Goal: Task Accomplishment & Management: Use online tool/utility

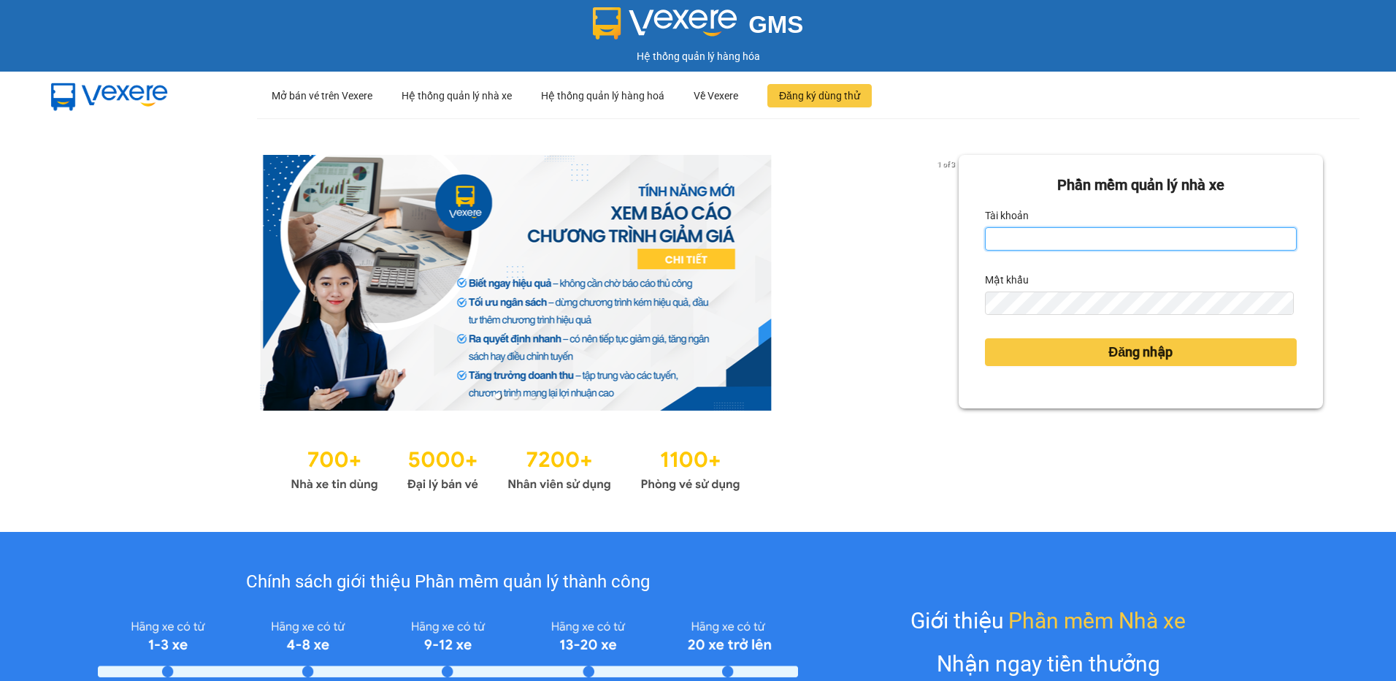
click at [986, 237] on input "Tài khoản" at bounding box center [1141, 238] width 312 height 23
type input "thanhvien.namhailimo"
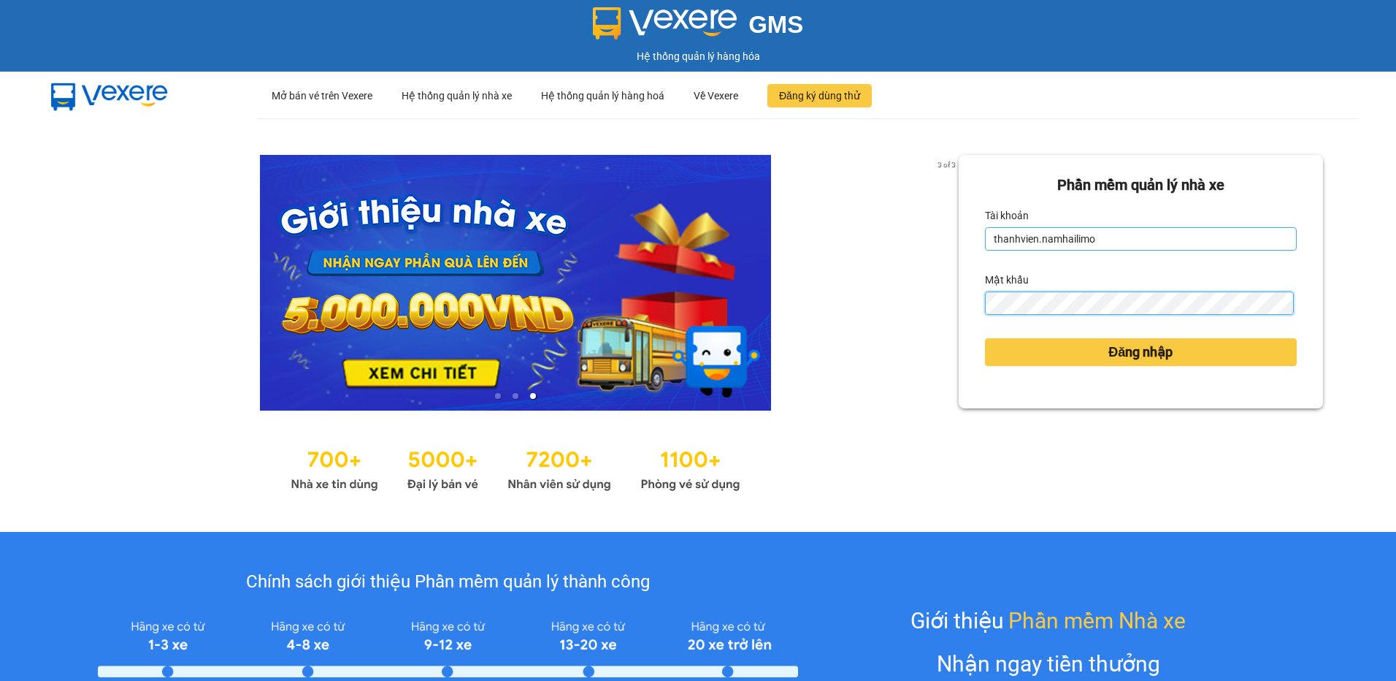
click at [985, 338] on button "Đăng nhập" at bounding box center [1141, 352] width 312 height 28
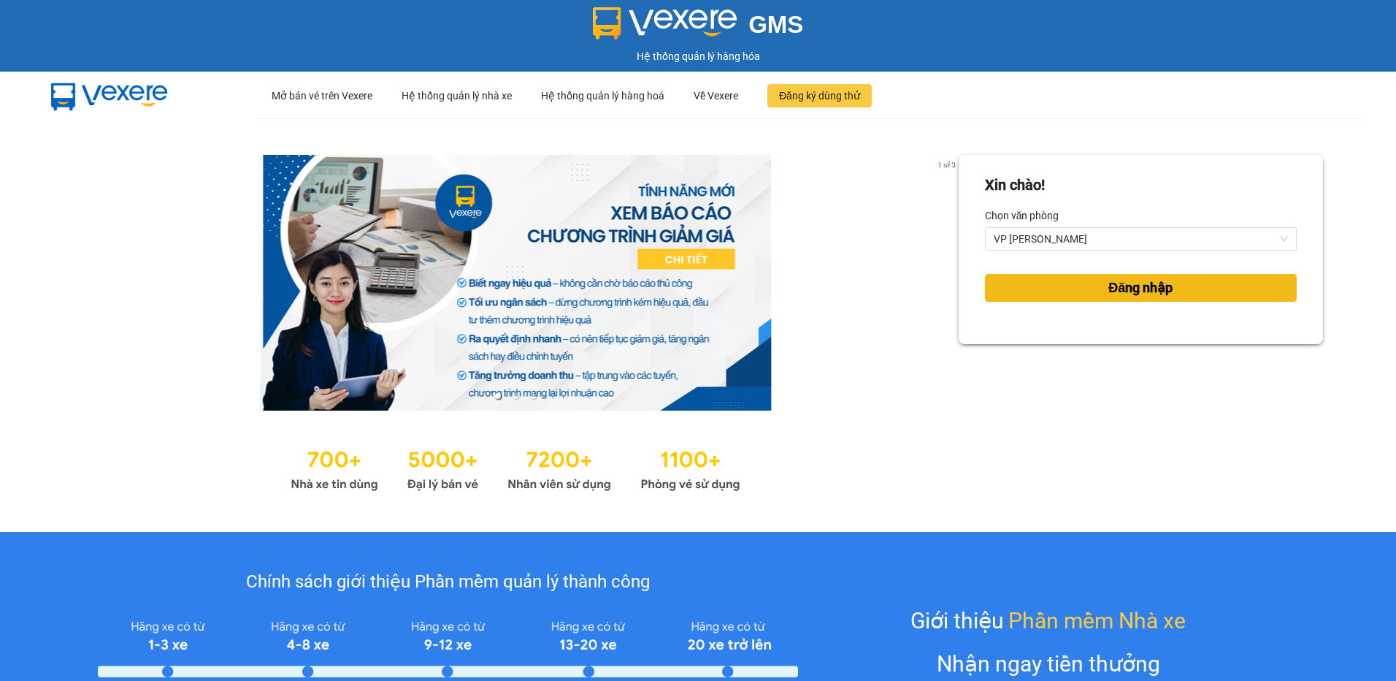
drag, startPoint x: 1114, startPoint y: 284, endPoint x: 1088, endPoint y: 258, distance: 36.1
click at [1108, 281] on span "Đăng nhập" at bounding box center [1140, 287] width 64 height 20
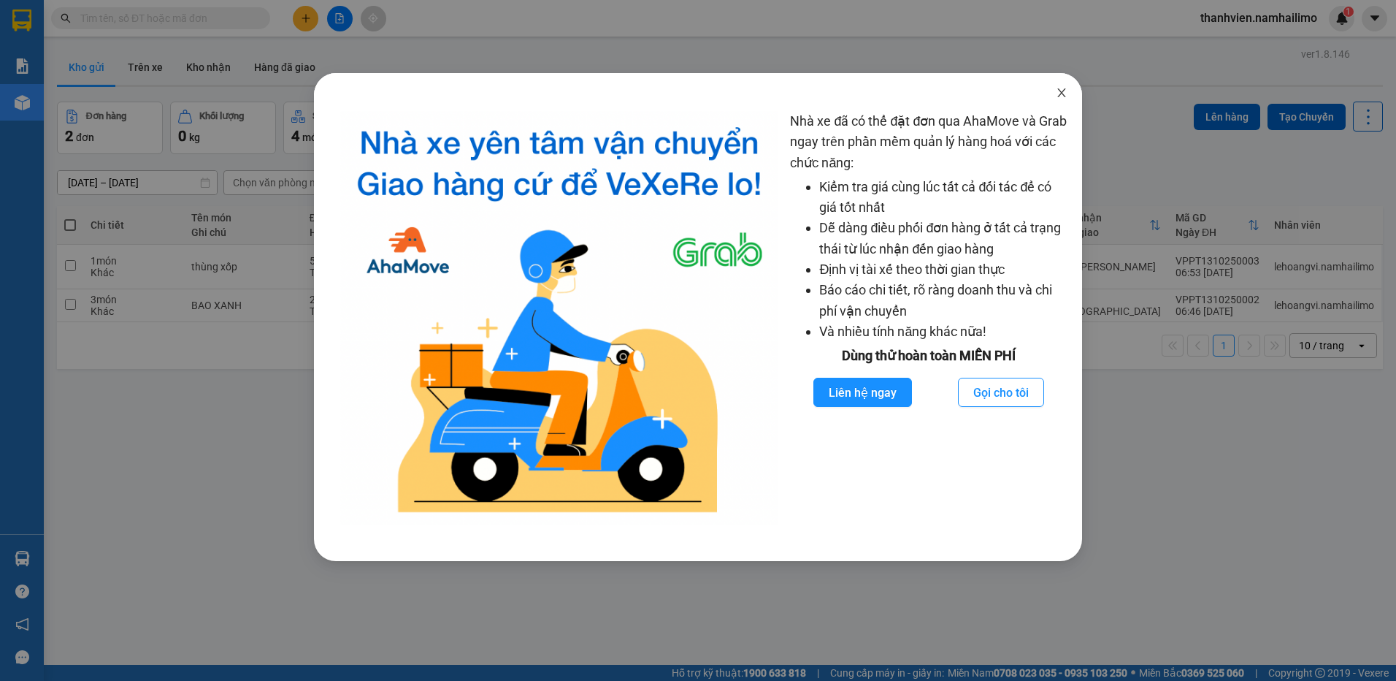
click at [1058, 95] on icon "close" at bounding box center [1062, 93] width 12 height 12
